Goal: Transaction & Acquisition: Purchase product/service

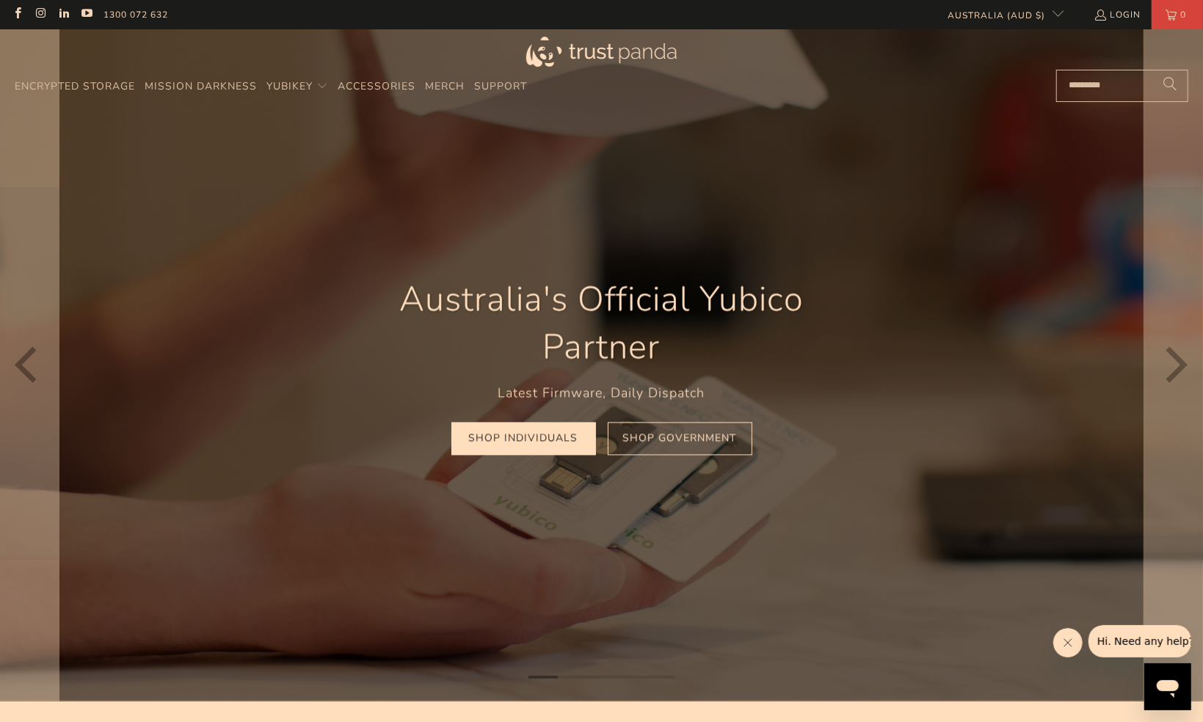
click at [574, 456] on div "Australia's Official Yubico Partner Latest Firmware, Daily Dispatch Shop Indivi…" at bounding box center [602, 365] width 528 height 224
click at [507, 449] on link "Shop Individuals" at bounding box center [523, 438] width 145 height 33
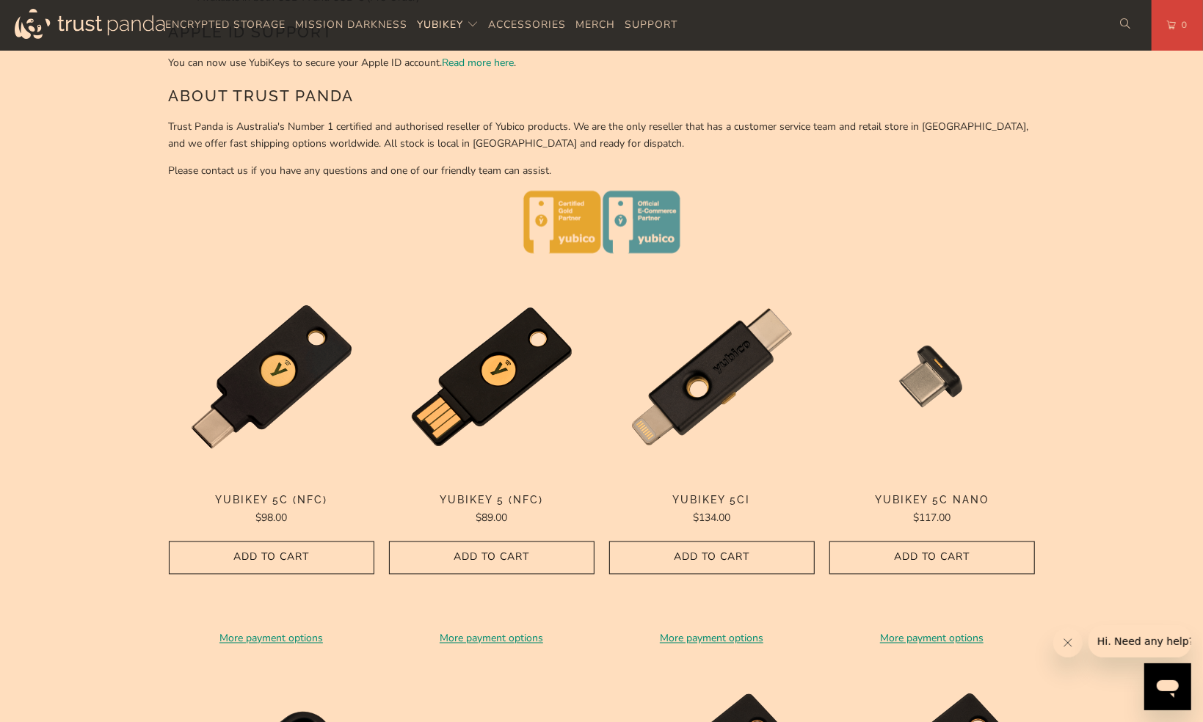
scroll to position [1429, 0]
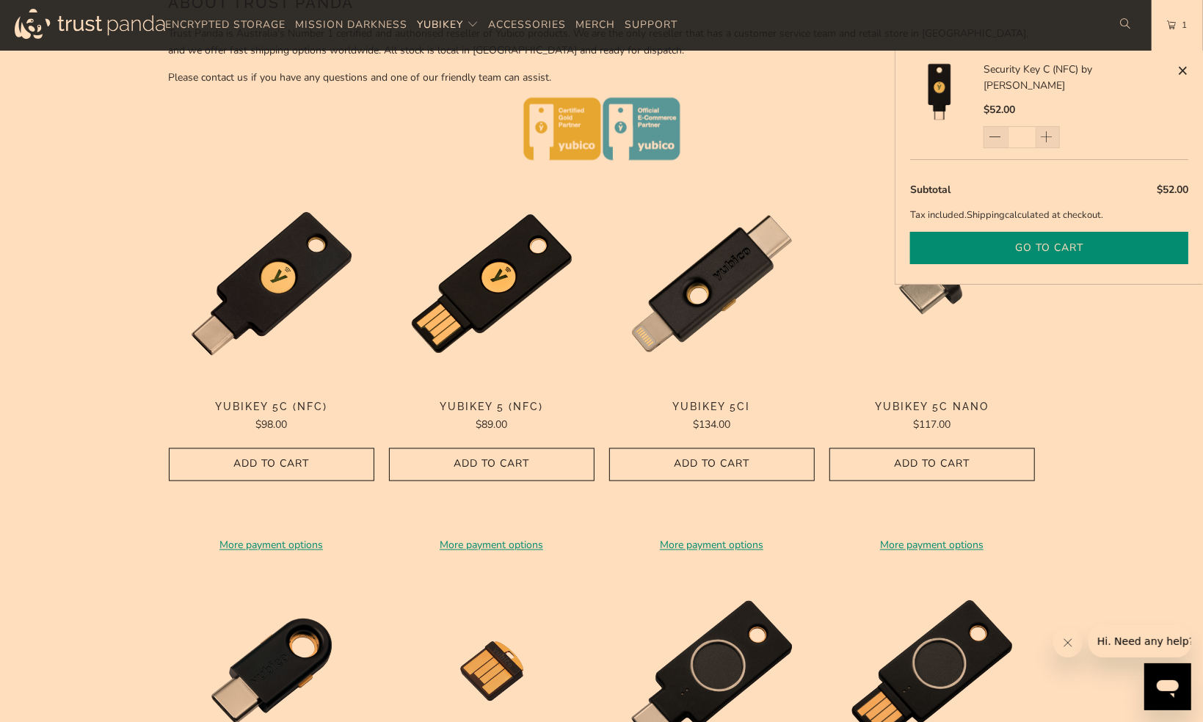
click at [1090, 232] on button "Go to cart" at bounding box center [1049, 248] width 278 height 33
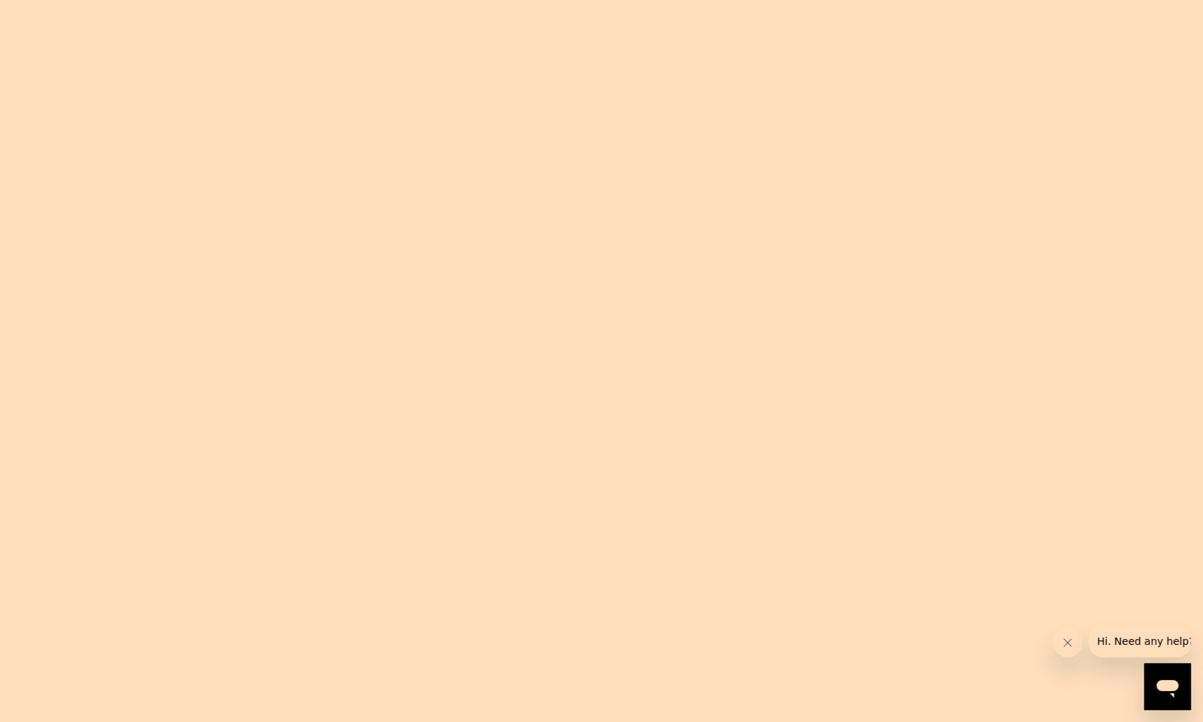
type input "*"
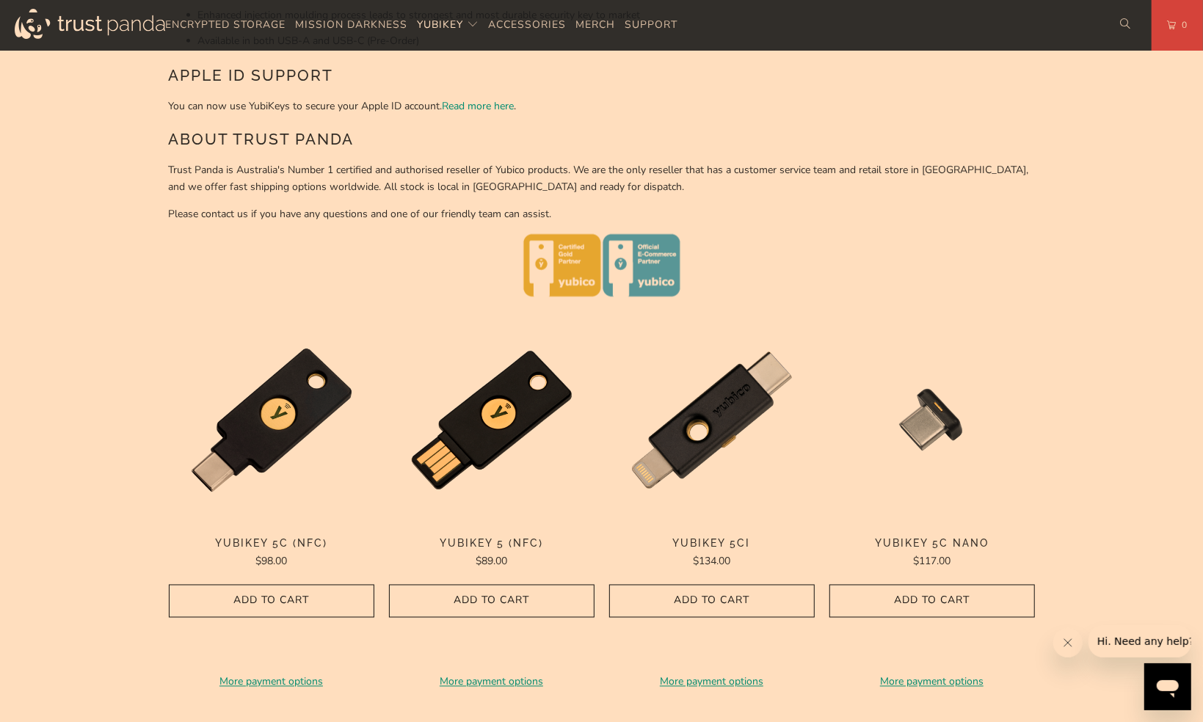
scroll to position [1329, 0]
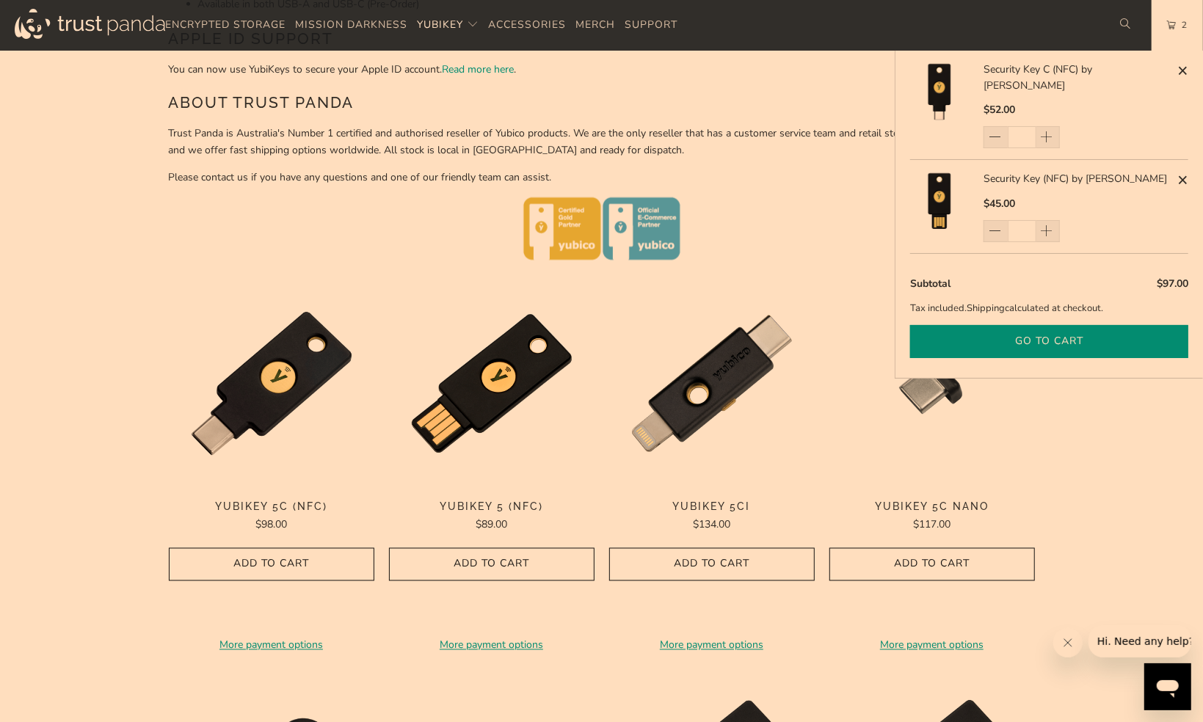
click at [1011, 326] on button "Go to cart" at bounding box center [1049, 341] width 278 height 33
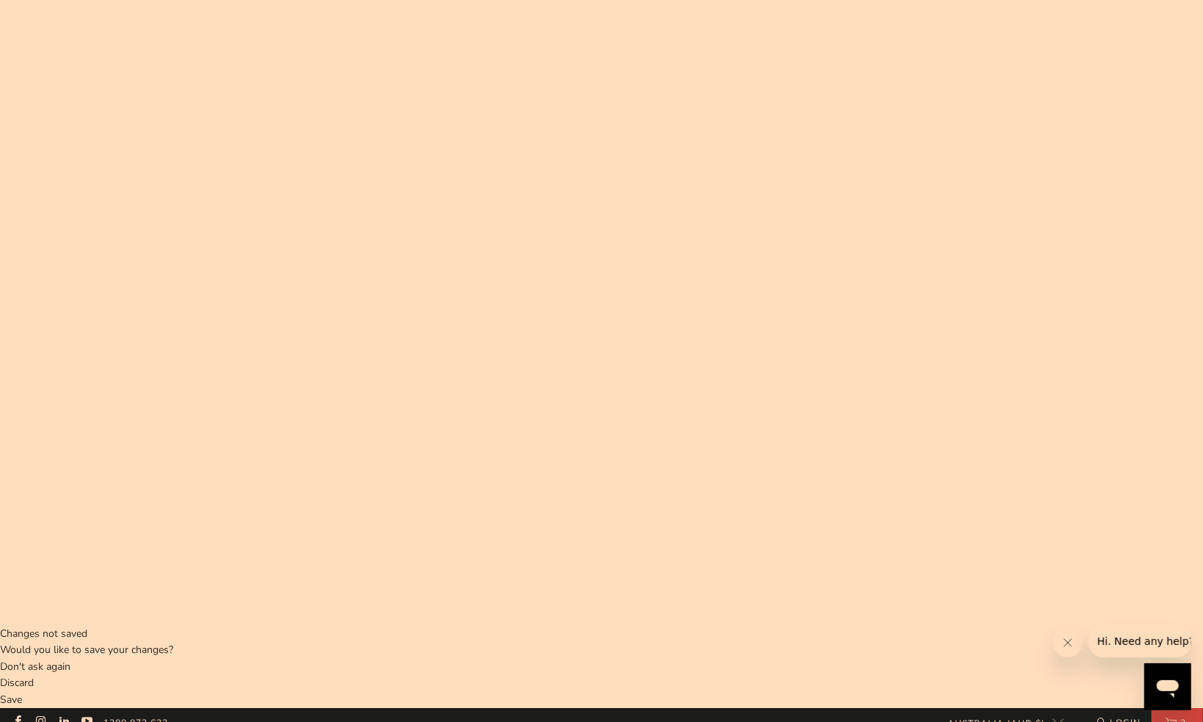
scroll to position [95, 0]
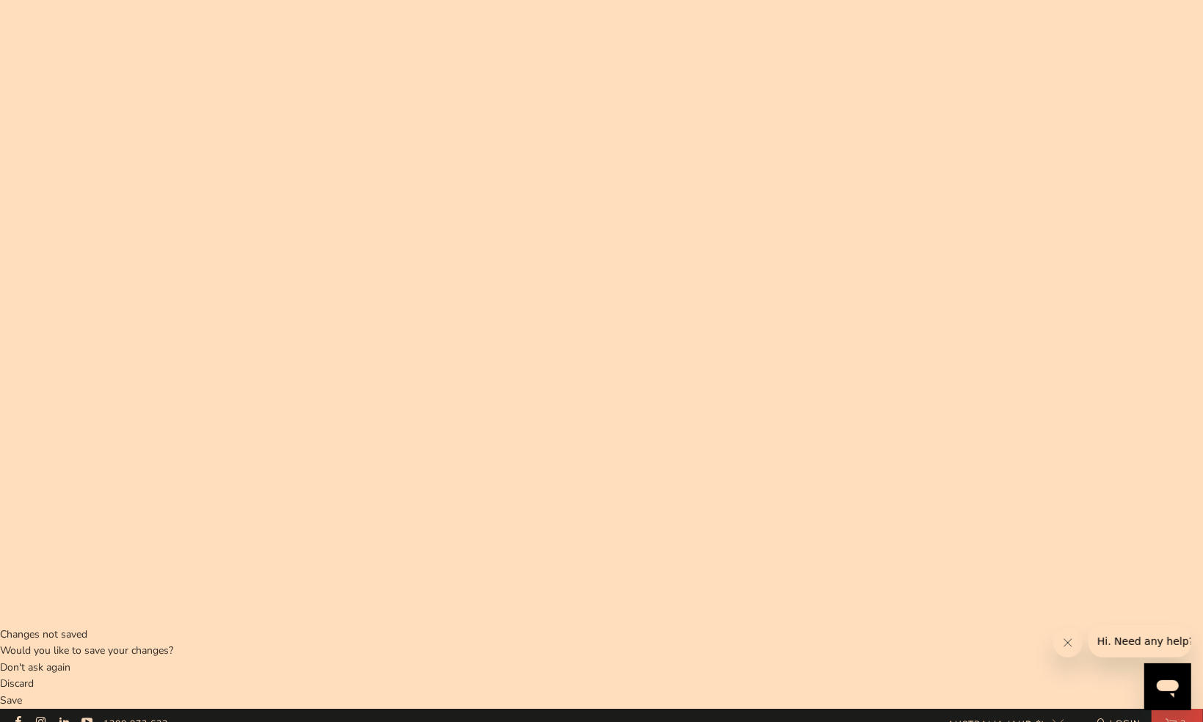
drag, startPoint x: 169, startPoint y: 103, endPoint x: 321, endPoint y: 101, distance: 152.7
copy h2 "YubiKey 5 Series"
drag, startPoint x: 424, startPoint y: 275, endPoint x: 170, endPoint y: 280, distance: 254.0
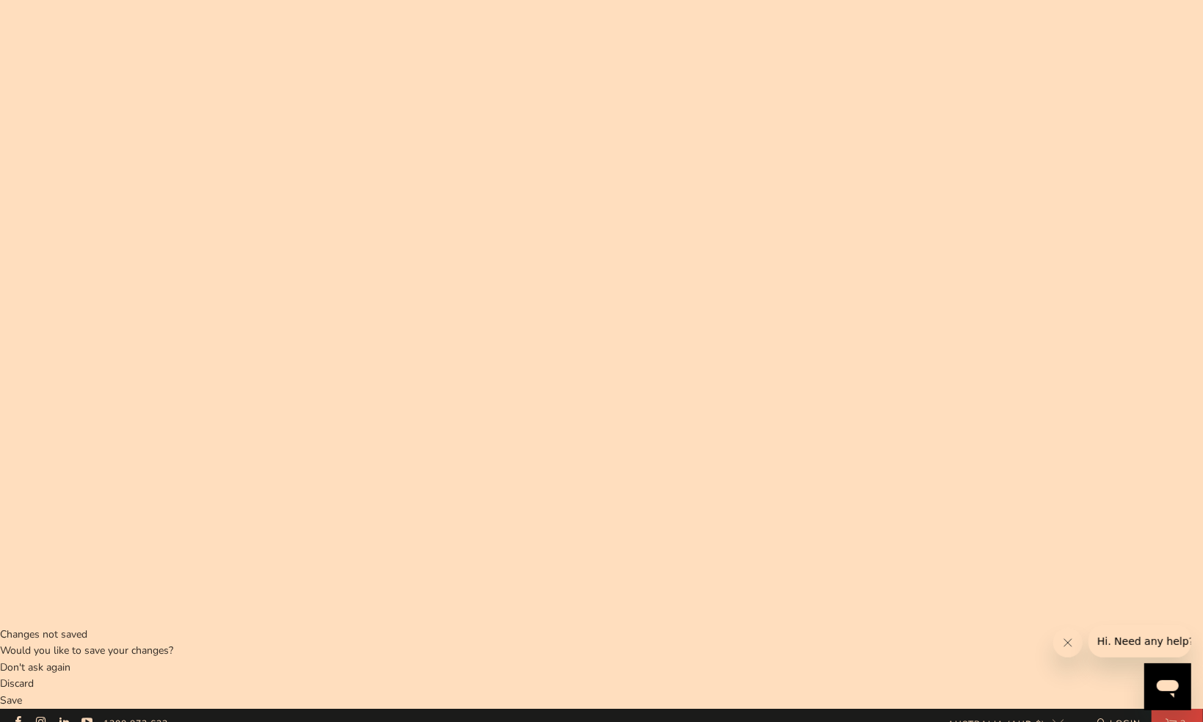
copy h2 "YubiKey Security Series"
